Goal: Check status: Check status

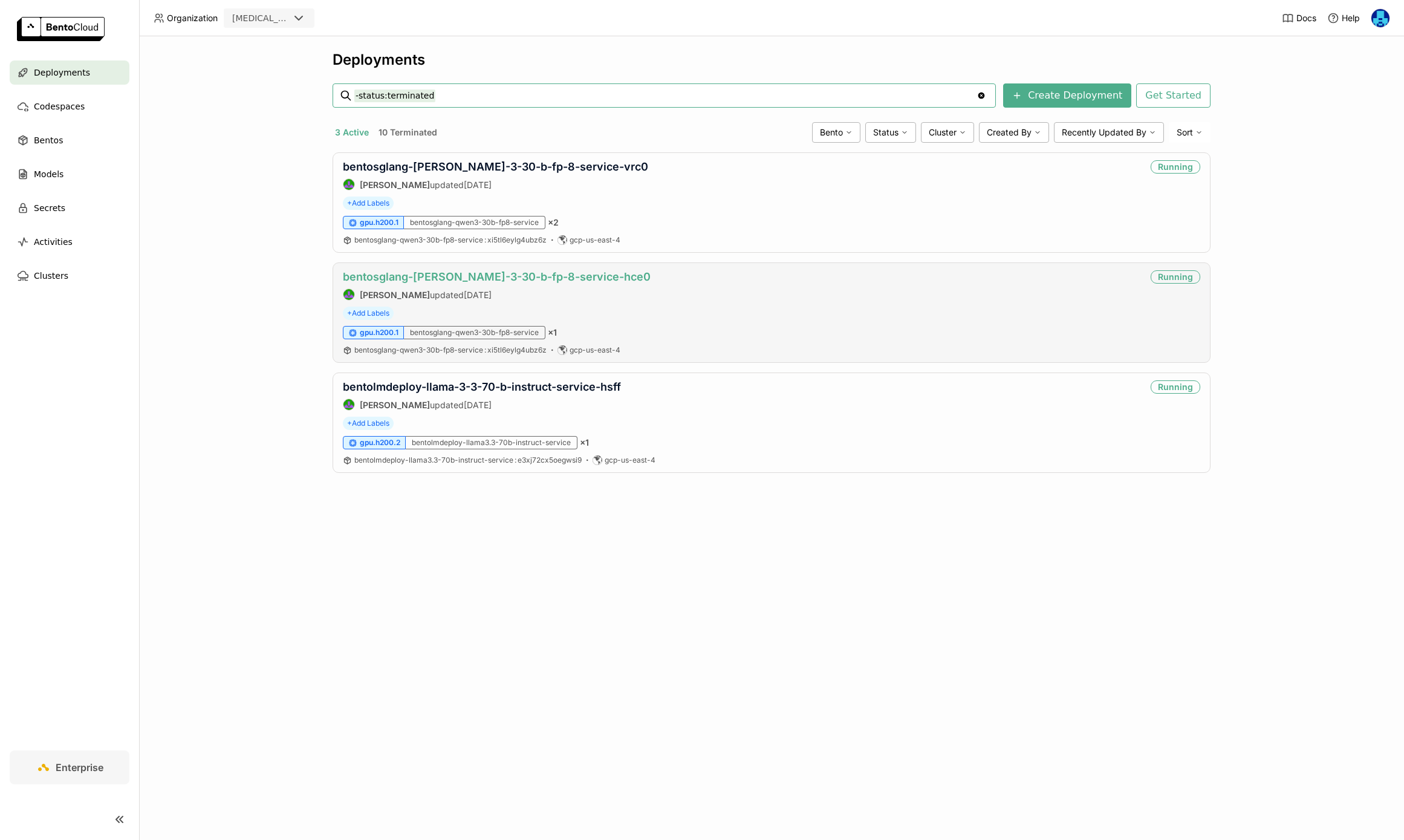
click at [532, 273] on link "bentosglang-[PERSON_NAME]-3-30-b-fp-8-service-hce0" at bounding box center [496, 276] width 308 height 12
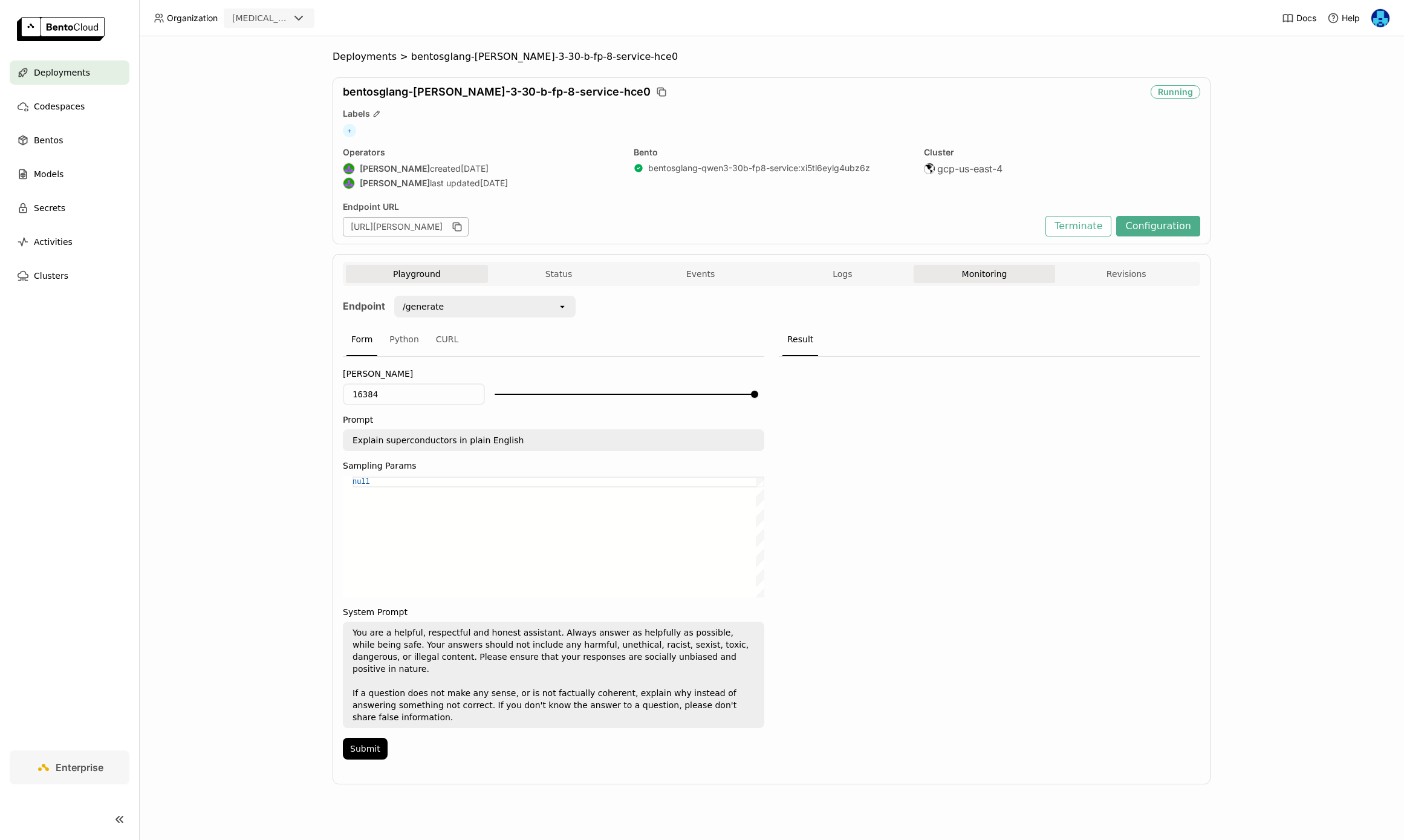
click at [975, 268] on button "Monitoring" at bounding box center [985, 273] width 142 height 18
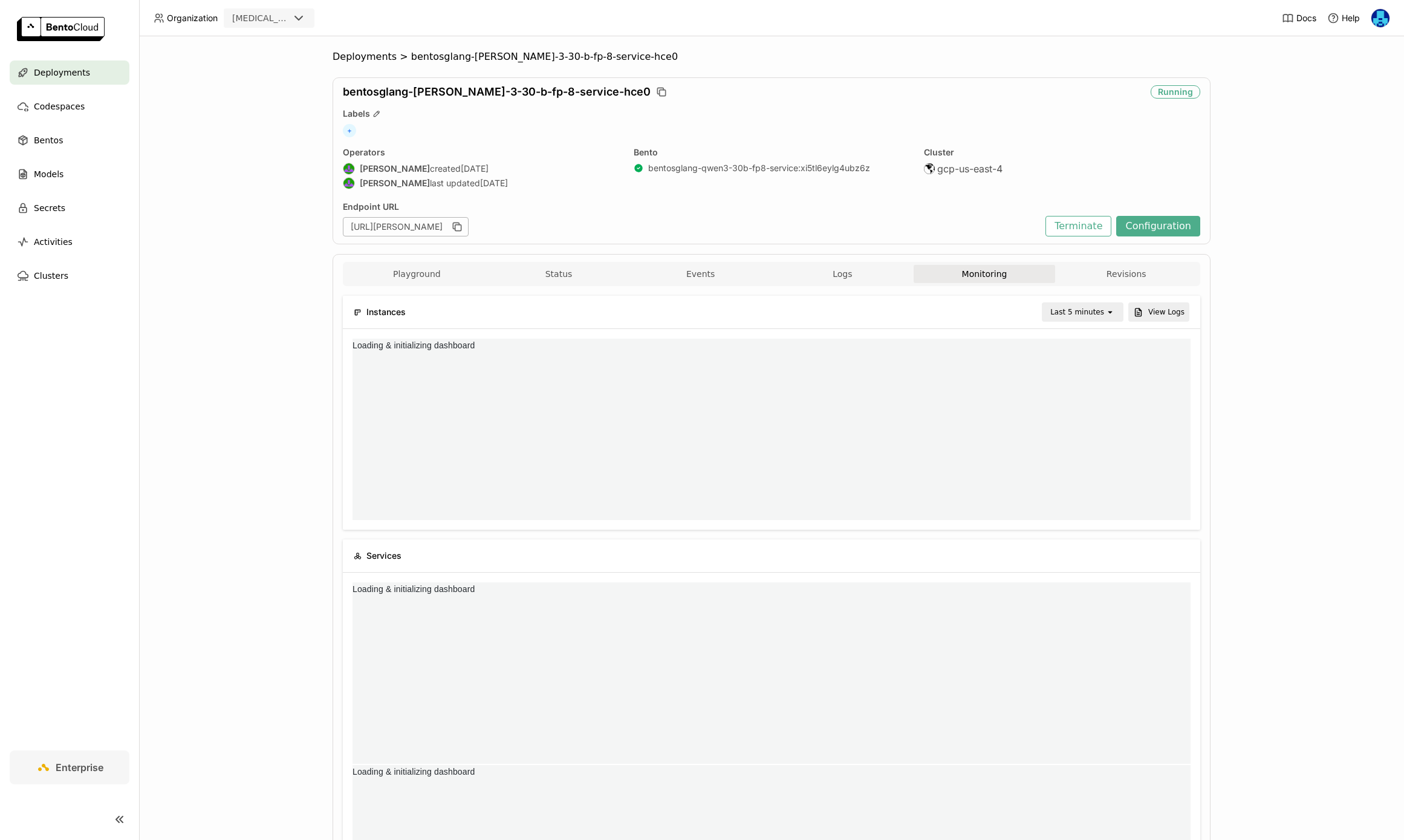
click at [1098, 317] on div "Last 5 minutes" at bounding box center [1077, 311] width 54 height 12
click at [1082, 447] on div "Last 1 day" at bounding box center [1085, 448] width 59 height 12
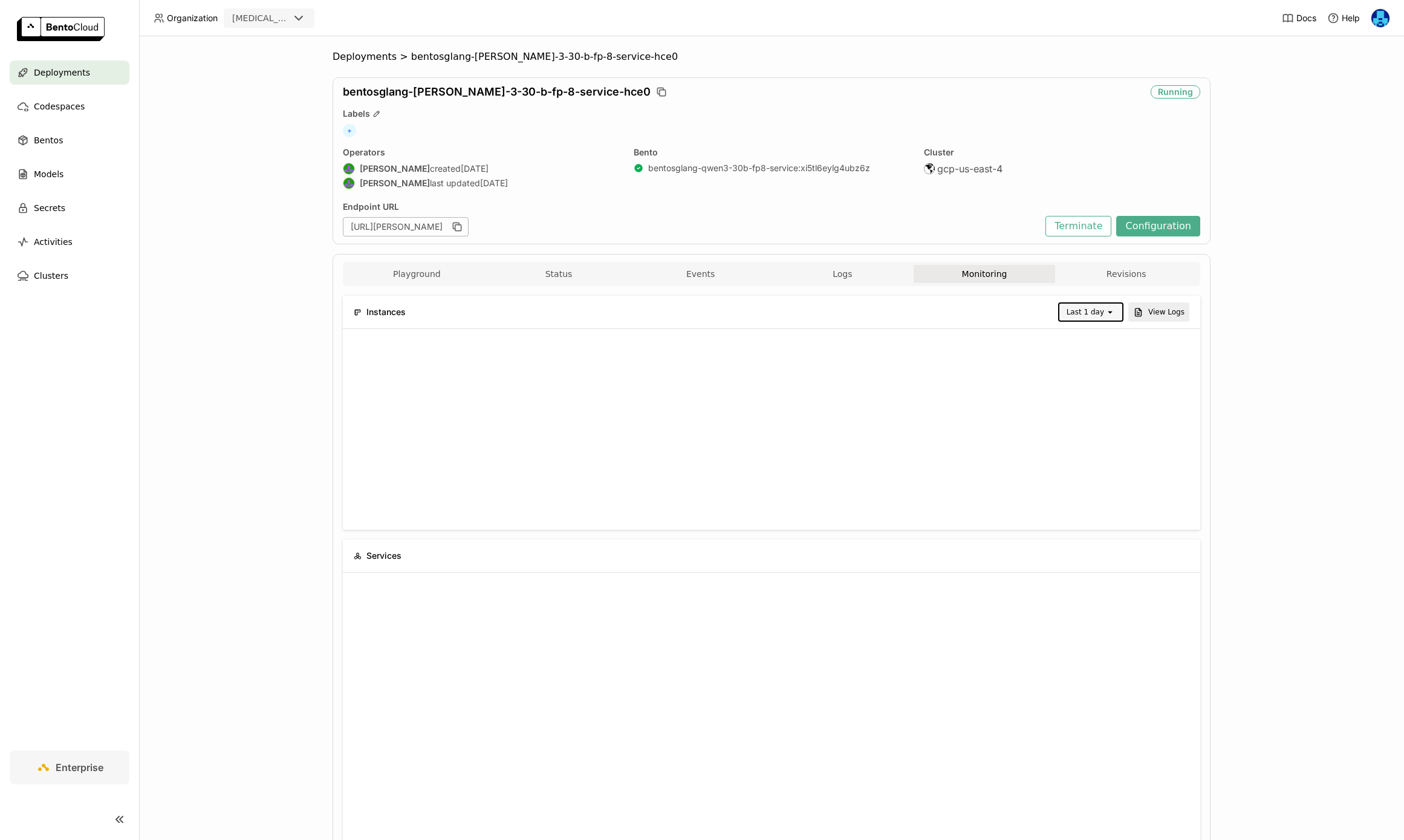
click at [1314, 398] on div "Deployments > bentosglang-[PERSON_NAME]-3-30-b-fp-8-service-hce0 bentosglang-[P…" at bounding box center [771, 438] width 1265 height 804
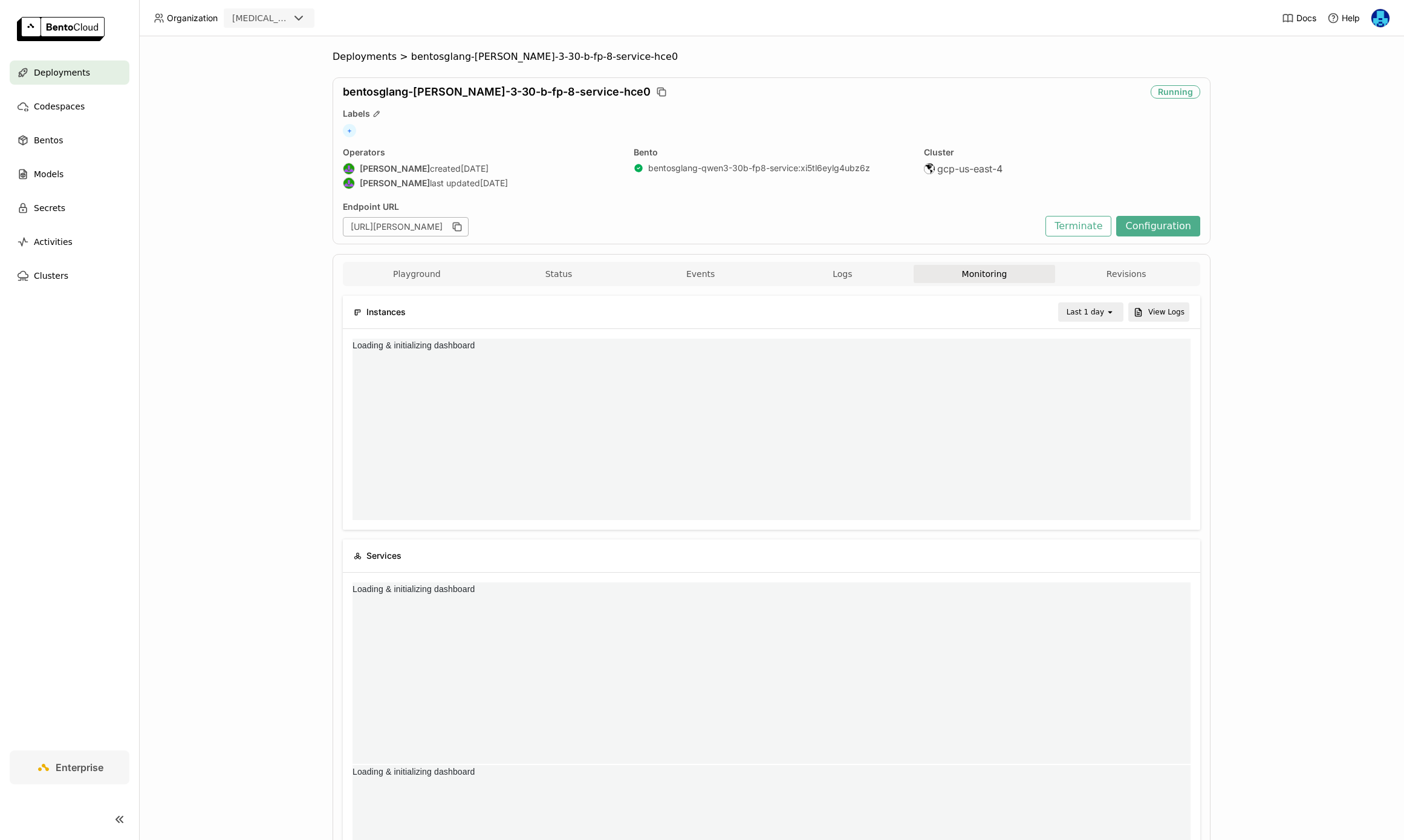
scroll to position [0, 0]
click at [1311, 413] on div "Deployments > bentosglang-[PERSON_NAME]-3-30-b-fp-8-service-hce0 bentosglang-[P…" at bounding box center [771, 438] width 1265 height 804
